Goal: Complete application form

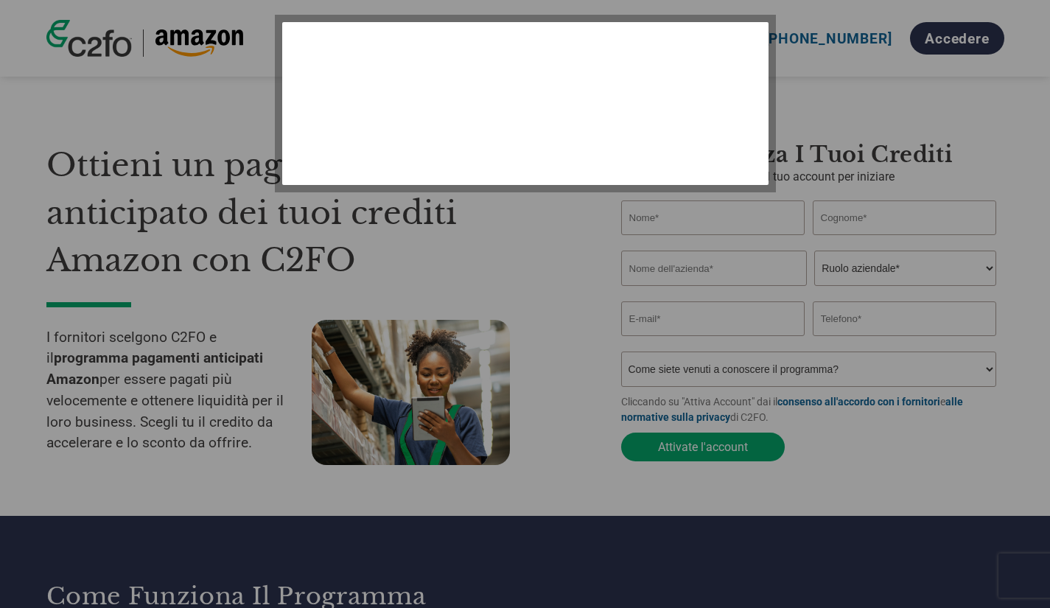
select select "it-IT"
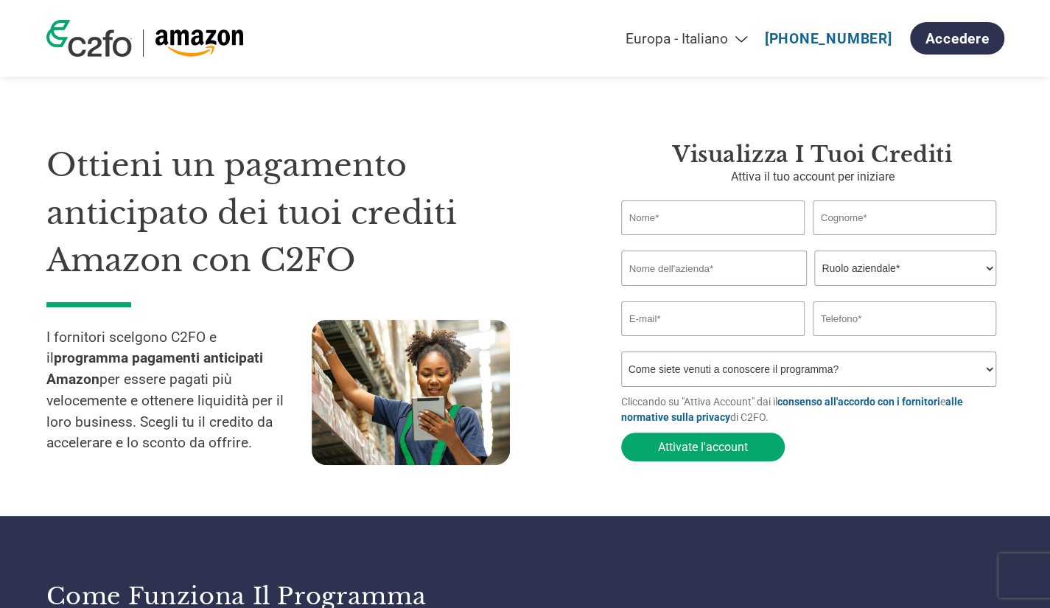
click at [696, 238] on font "Nome non valido o troppo lungo" at bounding box center [673, 241] width 105 height 8
click at [730, 212] on input "text" at bounding box center [713, 217] width 184 height 35
type input "edoardo"
type input "ammendola"
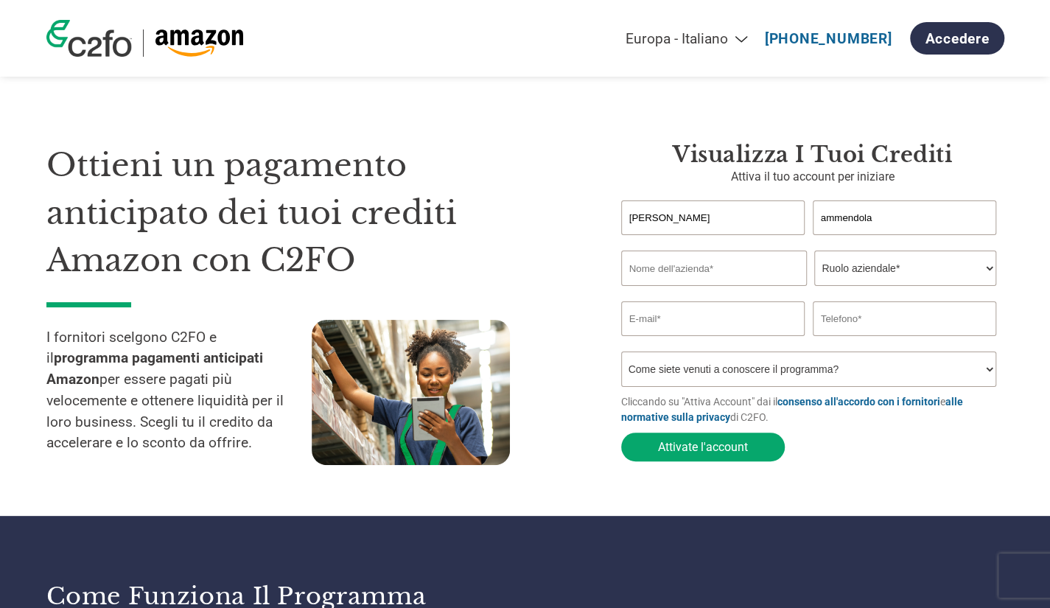
click at [704, 261] on input "text" at bounding box center [714, 268] width 186 height 35
type input "smartech srl"
click at [883, 282] on select "Ruolo aziendale* CFO Controllore finanziario Gestore crediti Direttore finanzia…" at bounding box center [905, 268] width 182 height 35
select select "OWNER_FOUNDER"
click at [814, 252] on select "Ruolo aziendale* CFO Controllore finanziario Gestore crediti Direttore finanzia…" at bounding box center [905, 268] width 182 height 35
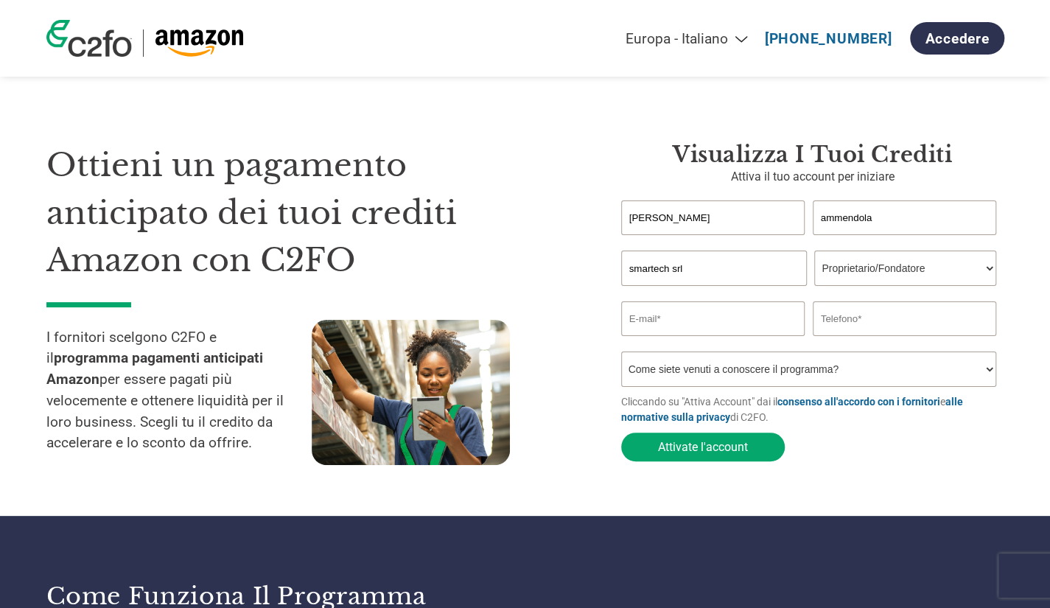
click at [735, 327] on input "email" at bounding box center [713, 318] width 184 height 35
type input "smartechsrl94@gmail.com"
click at [930, 335] on input "text" at bounding box center [905, 318] width 184 height 35
type input "3761380499"
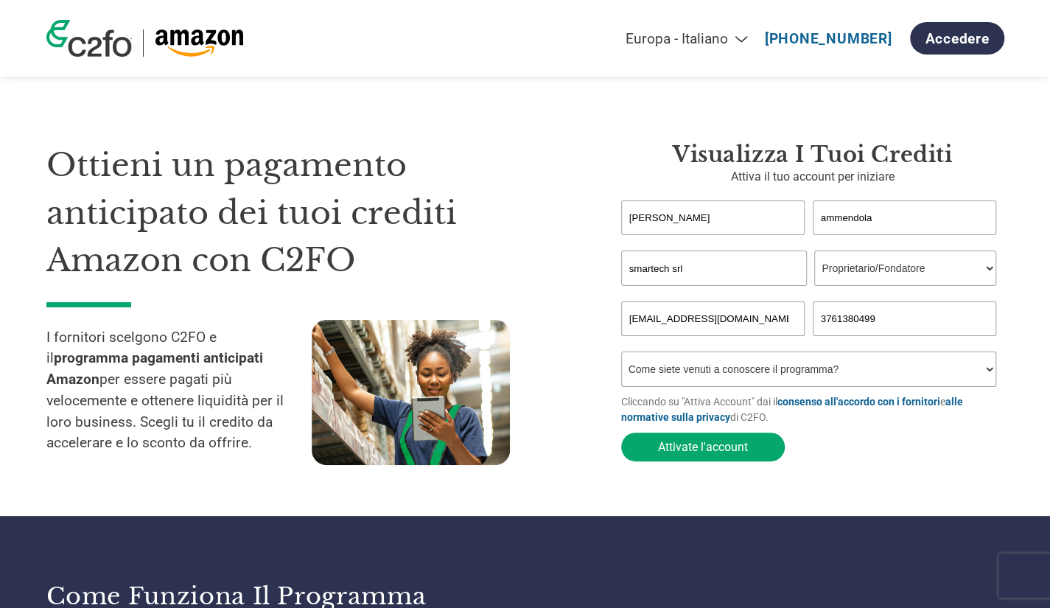
click at [918, 372] on select "Come siete venuti a conoscere il programma? Abbiamo ricevuto una lettera Tramit…" at bounding box center [809, 368] width 376 height 35
select select "Online Search"
click at [621, 355] on select "Come siete venuti a conoscere il programma? Abbiamo ricevuto una lettera Tramit…" at bounding box center [809, 368] width 376 height 35
click at [692, 454] on font "Attivate l'account" at bounding box center [703, 447] width 90 height 14
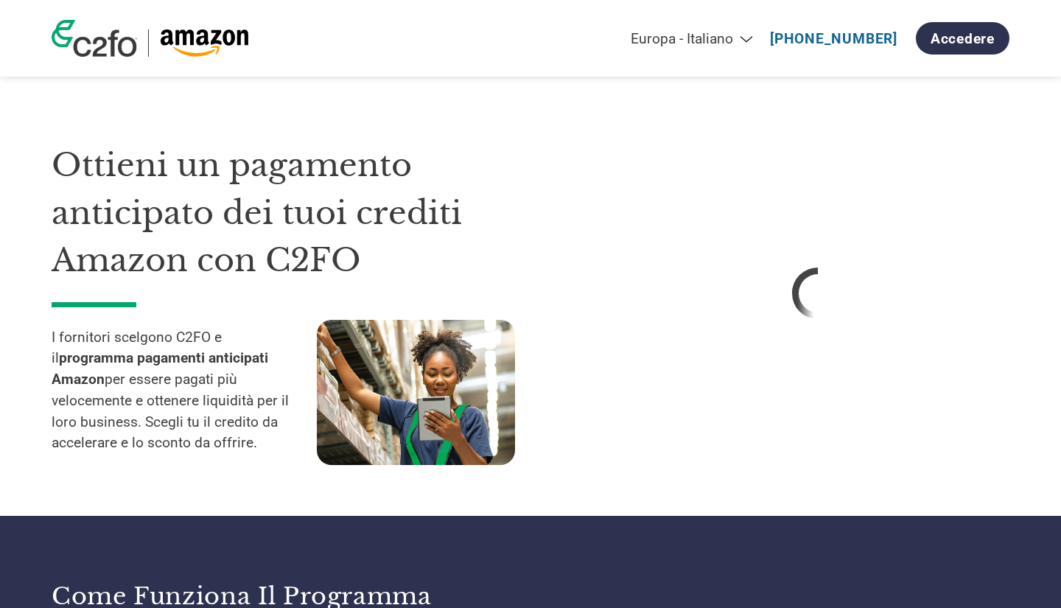
select select "it-IT"
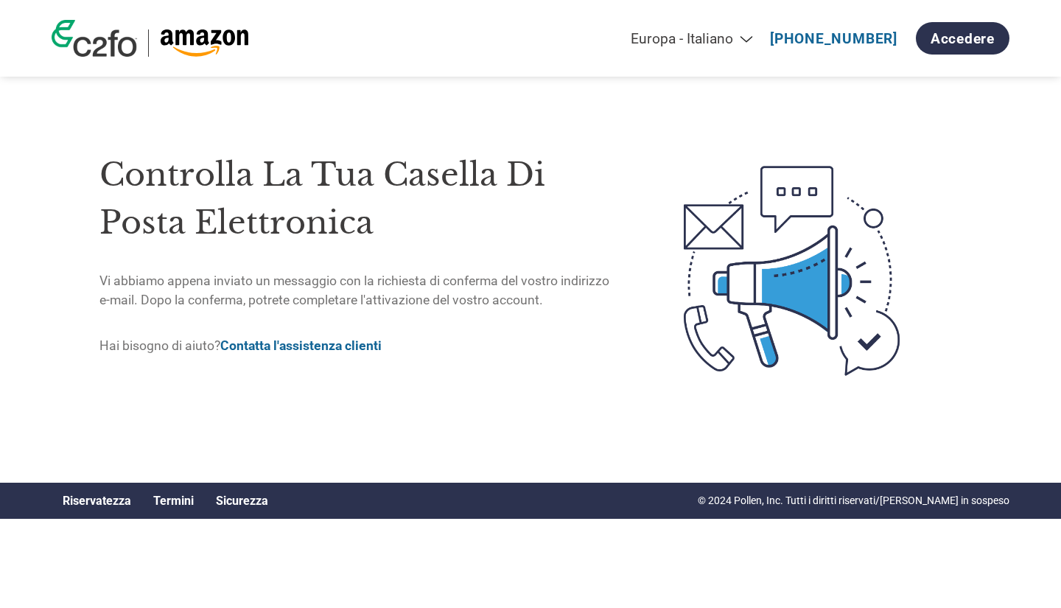
select select "it-IT"
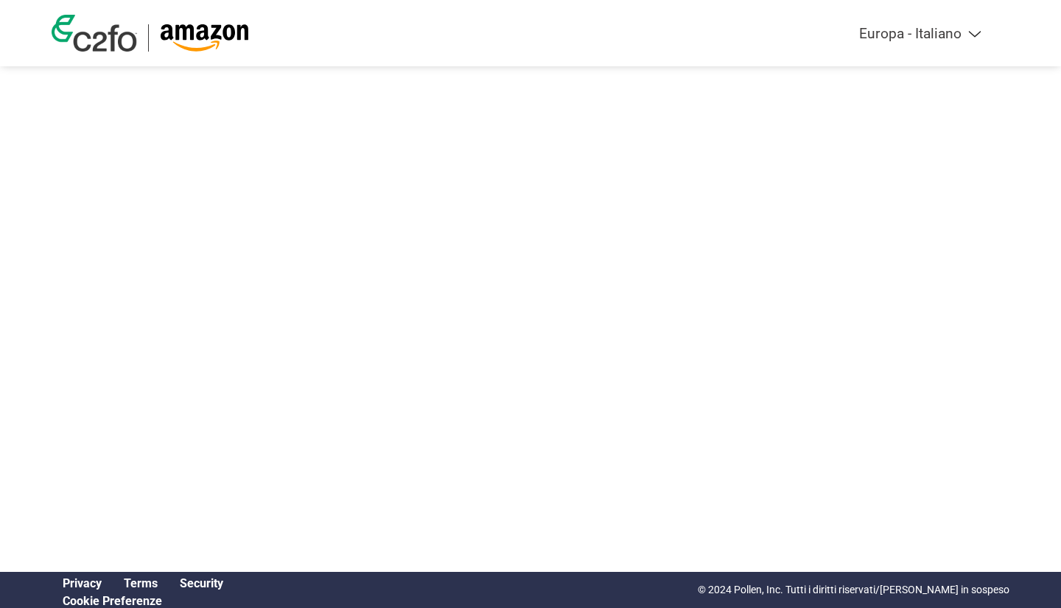
select select "it-IT"
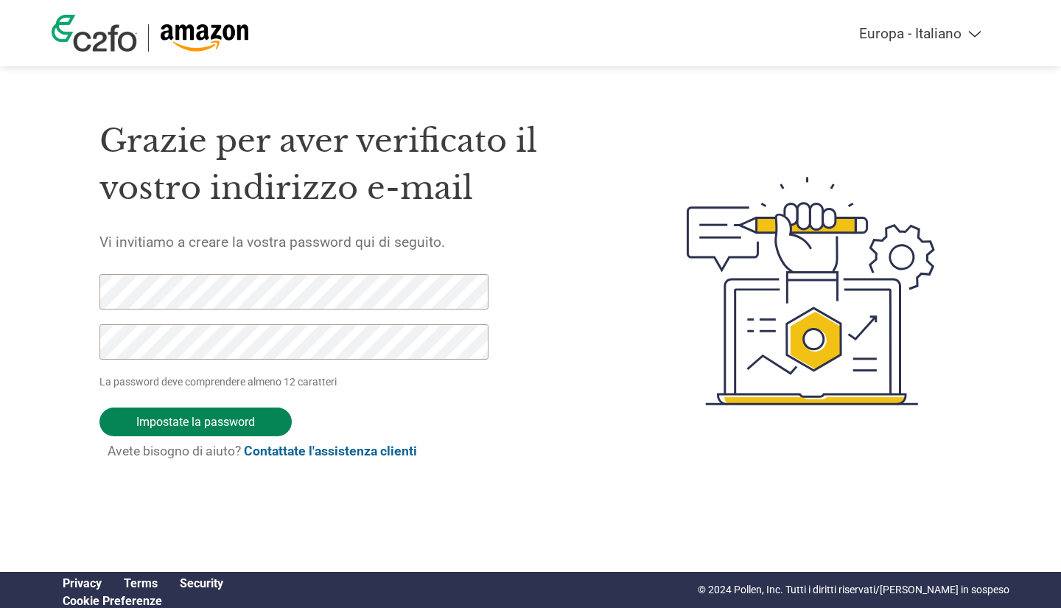
click at [243, 417] on input "Impostate la password" at bounding box center [195, 421] width 192 height 29
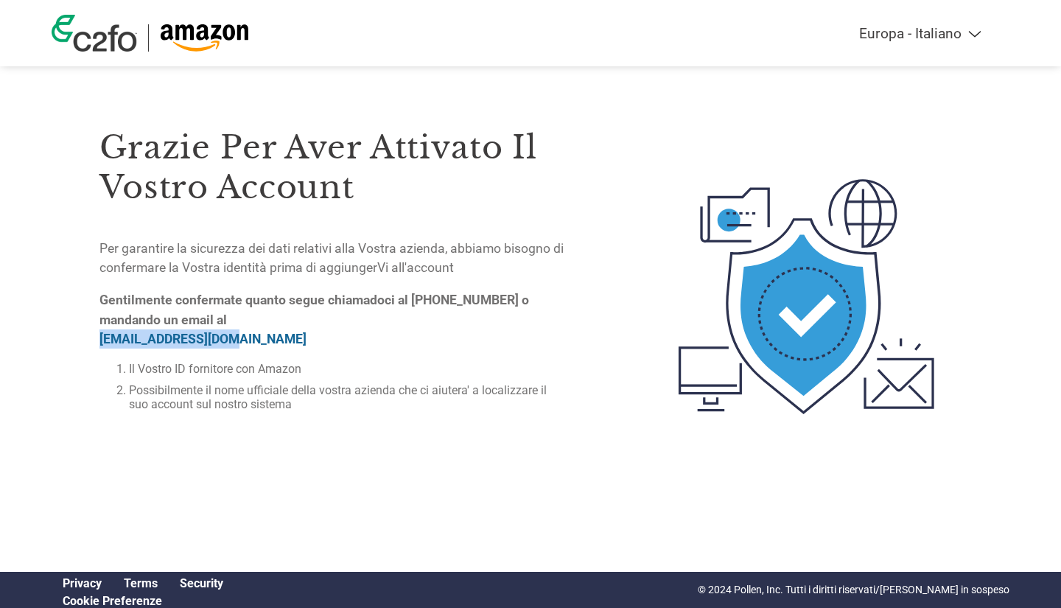
drag, startPoint x: 233, startPoint y: 339, endPoint x: 96, endPoint y: 337, distance: 137.1
click at [96, 337] on div "Grazie per aver attivato il vostro account Per garantire la sicurezza dei dati …" at bounding box center [531, 297] width 958 height 402
copy link "[EMAIL_ADDRESS][DOMAIN_NAME]"
click at [965, 31] on select "Americas - English Américas - Español [GEOGRAPHIC_DATA] - Português [GEOGRAPHIC…" at bounding box center [820, 33] width 342 height 17
